Goal: Book appointment/travel/reservation

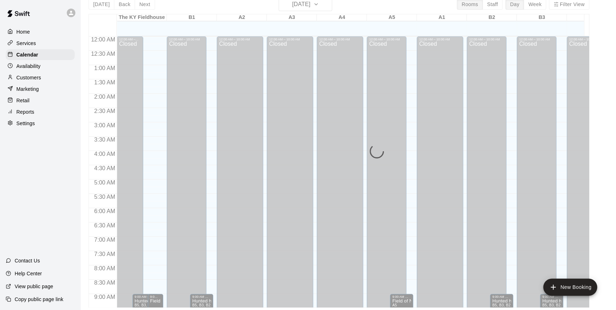
scroll to position [393, 0]
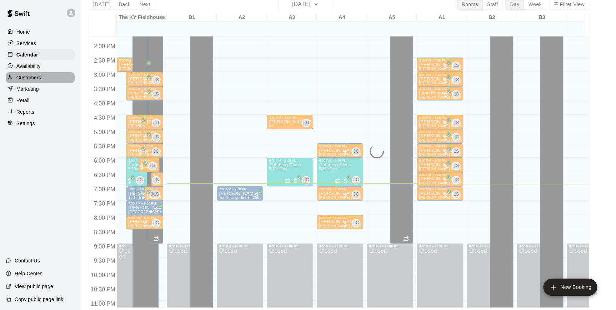
click at [26, 77] on p "Customers" at bounding box center [28, 77] width 25 height 7
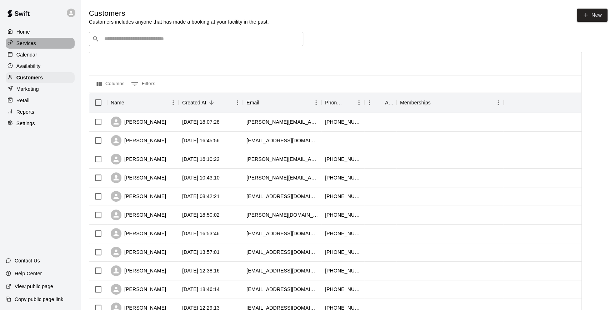
click at [24, 40] on p "Services" at bounding box center [26, 43] width 20 height 7
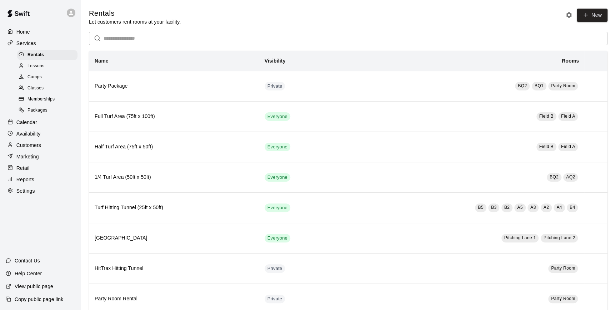
click at [33, 126] on p "Calendar" at bounding box center [26, 122] width 21 height 7
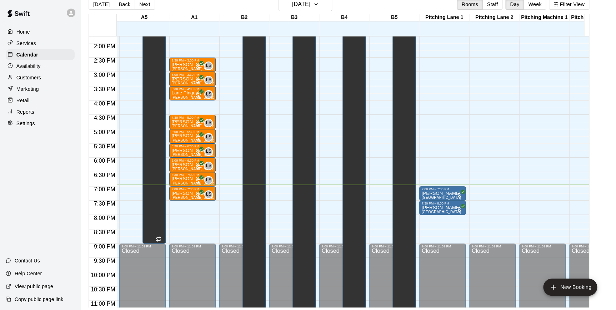
scroll to position [393, 248]
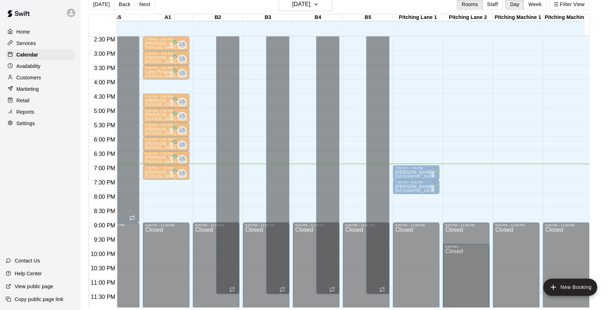
drag, startPoint x: 473, startPoint y: 300, endPoint x: 459, endPoint y: 301, distance: 14.3
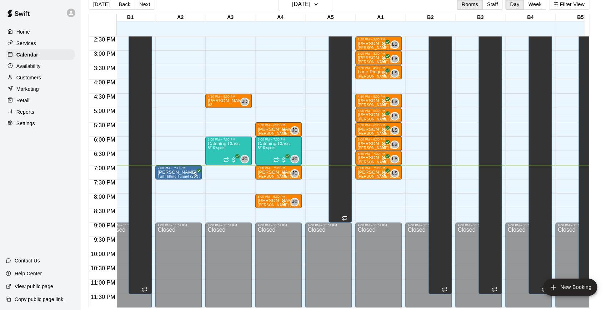
scroll to position [0, 18]
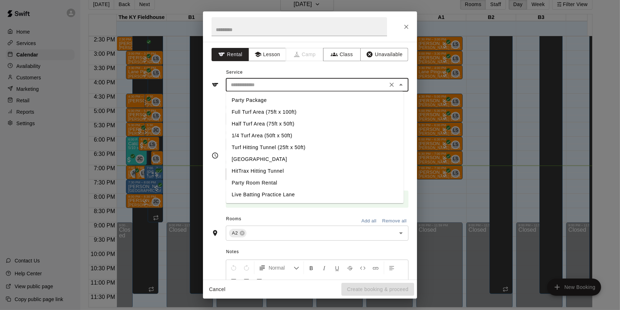
click at [307, 81] on input "text" at bounding box center [306, 84] width 157 height 9
click at [273, 148] on li "Turf Hitting Tunnel (25ft x 50ft)" at bounding box center [315, 147] width 178 height 12
type input "**********"
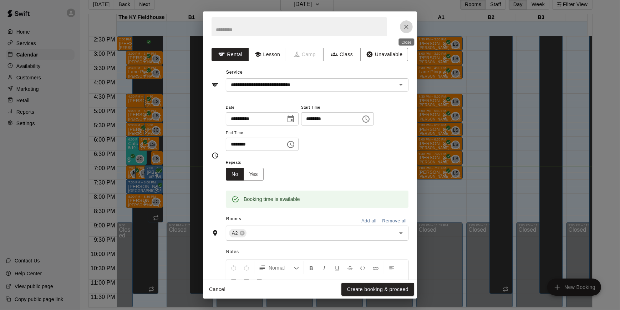
click at [406, 24] on icon "Close" at bounding box center [406, 26] width 7 height 7
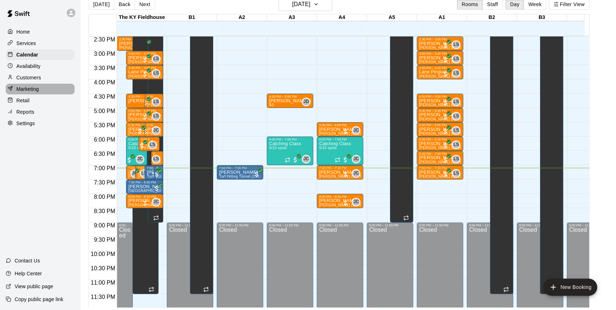
click at [20, 89] on p "Marketing" at bounding box center [27, 88] width 22 height 7
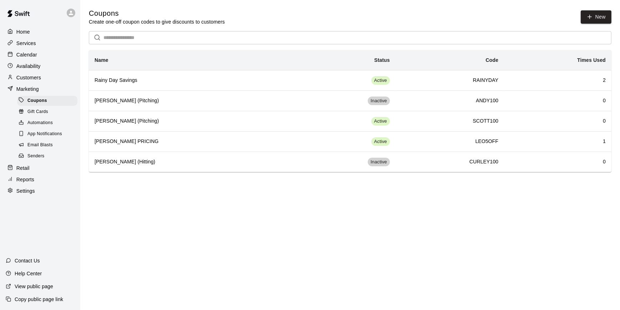
click at [21, 55] on p "Calendar" at bounding box center [26, 54] width 21 height 7
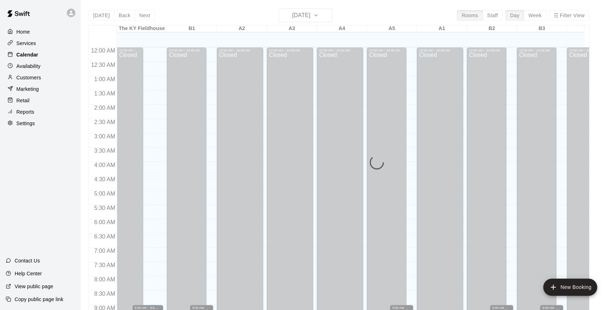
scroll to position [393, 0]
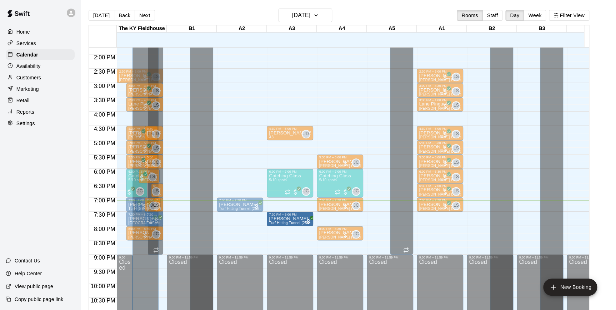
drag, startPoint x: 295, startPoint y: 213, endPoint x: 235, endPoint y: 214, distance: 60.7
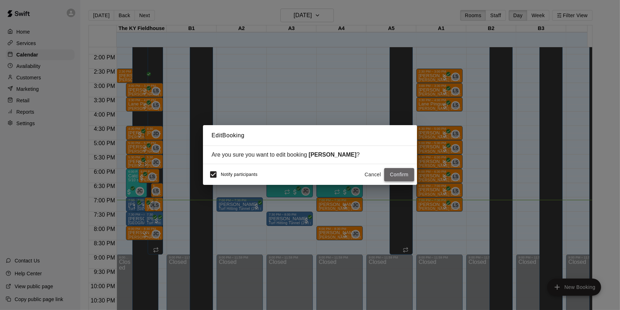
click at [391, 174] on button "Confirm" at bounding box center [399, 174] width 30 height 13
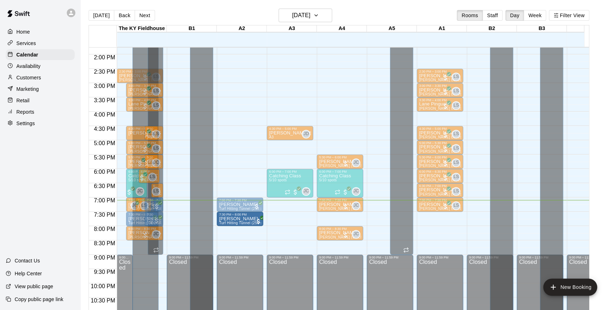
drag, startPoint x: 287, startPoint y: 215, endPoint x: 252, endPoint y: 218, distance: 34.4
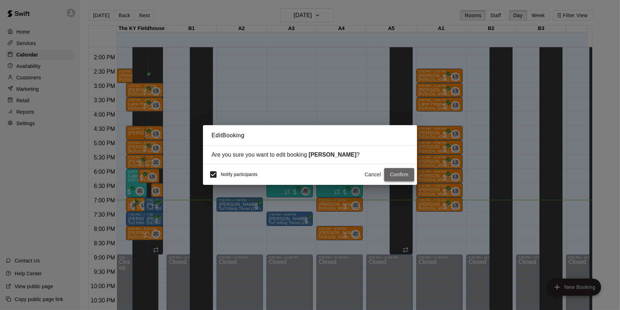
click at [406, 174] on button "Confirm" at bounding box center [399, 174] width 30 height 13
